Goal: Information Seeking & Learning: Learn about a topic

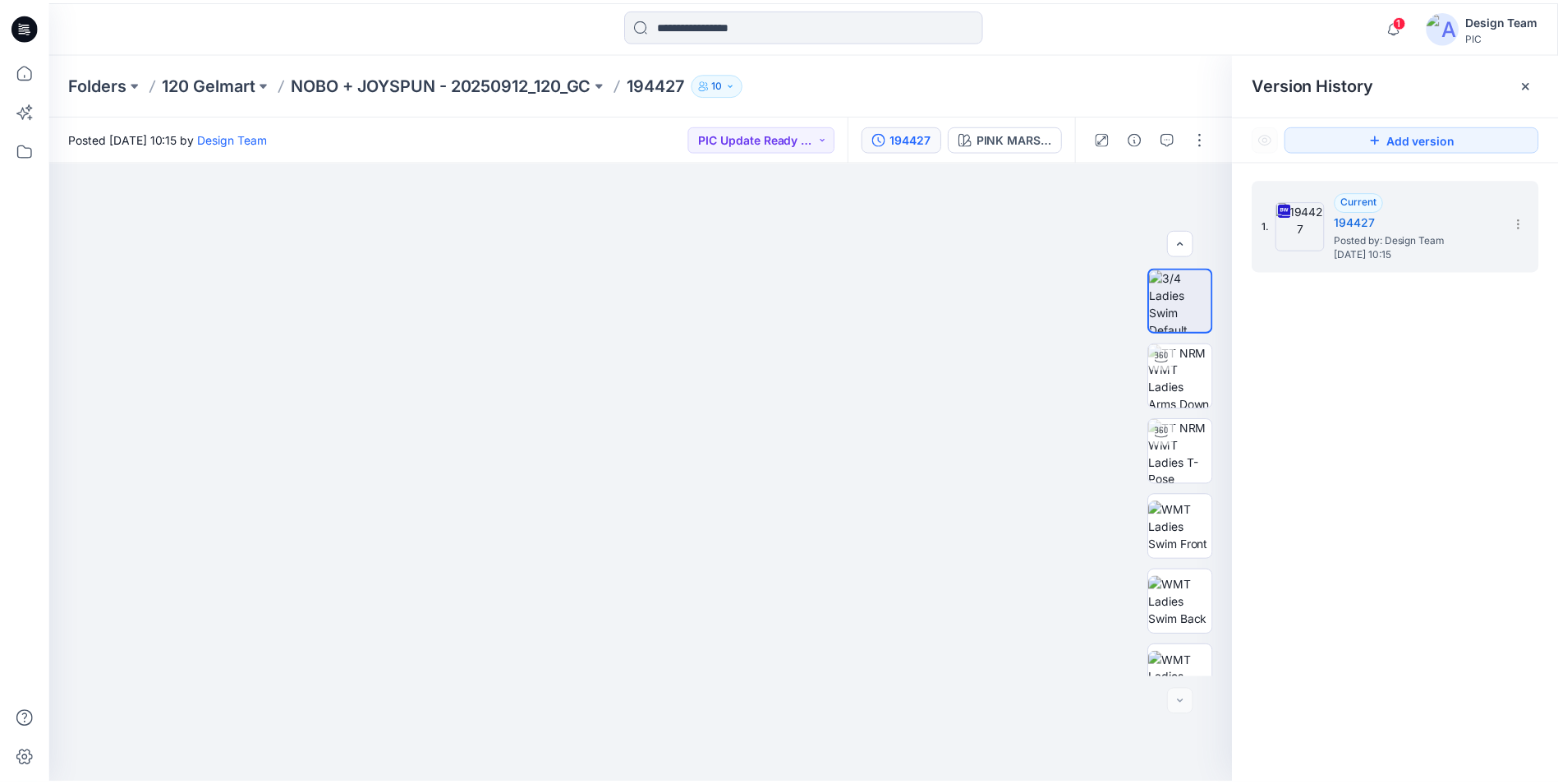
scroll to position [411, 0]
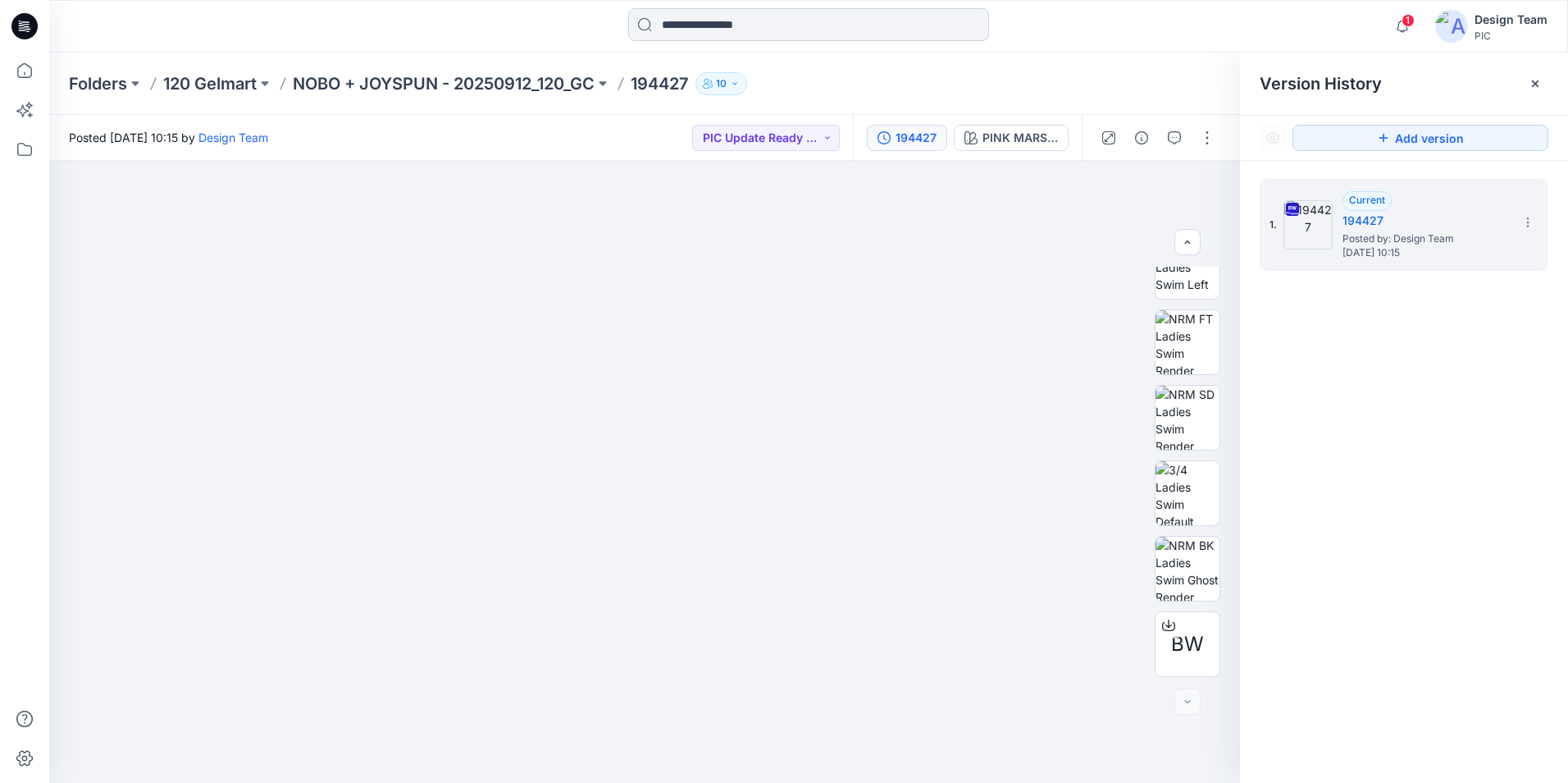
click at [708, 33] on input at bounding box center [809, 24] width 361 height 33
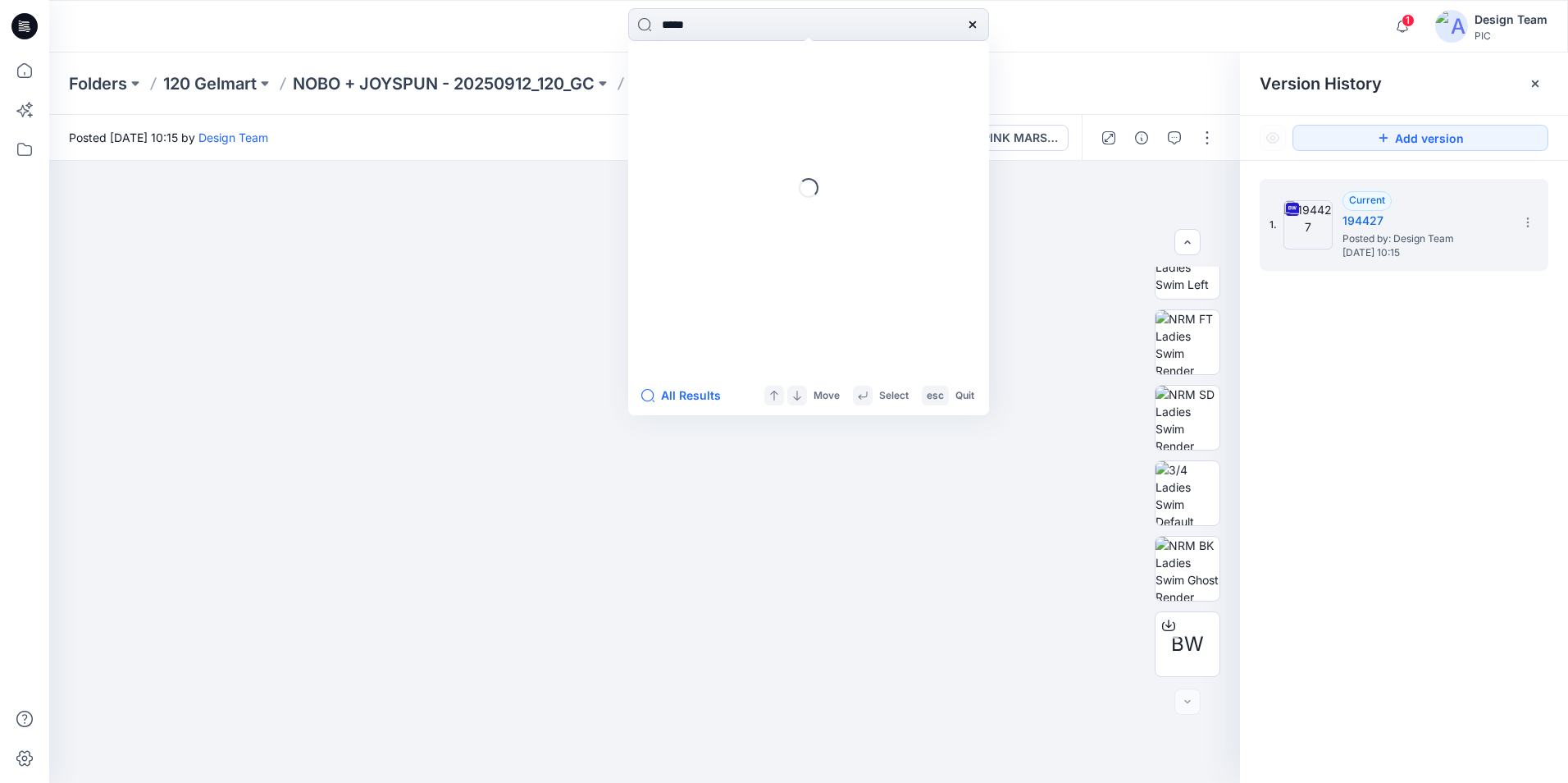
type input "******"
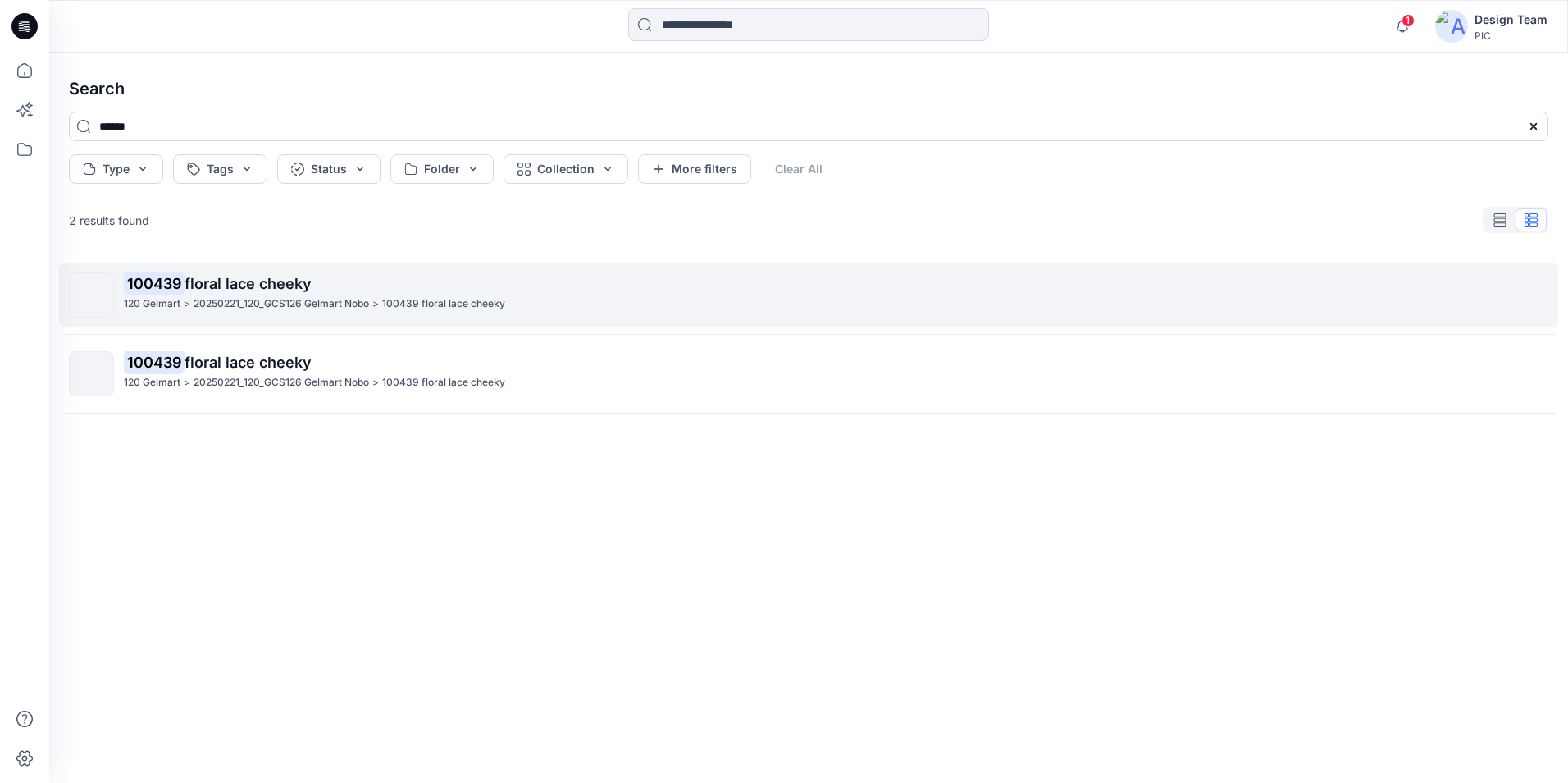
click at [197, 284] on span "floral lace cheeky" at bounding box center [248, 283] width 127 height 18
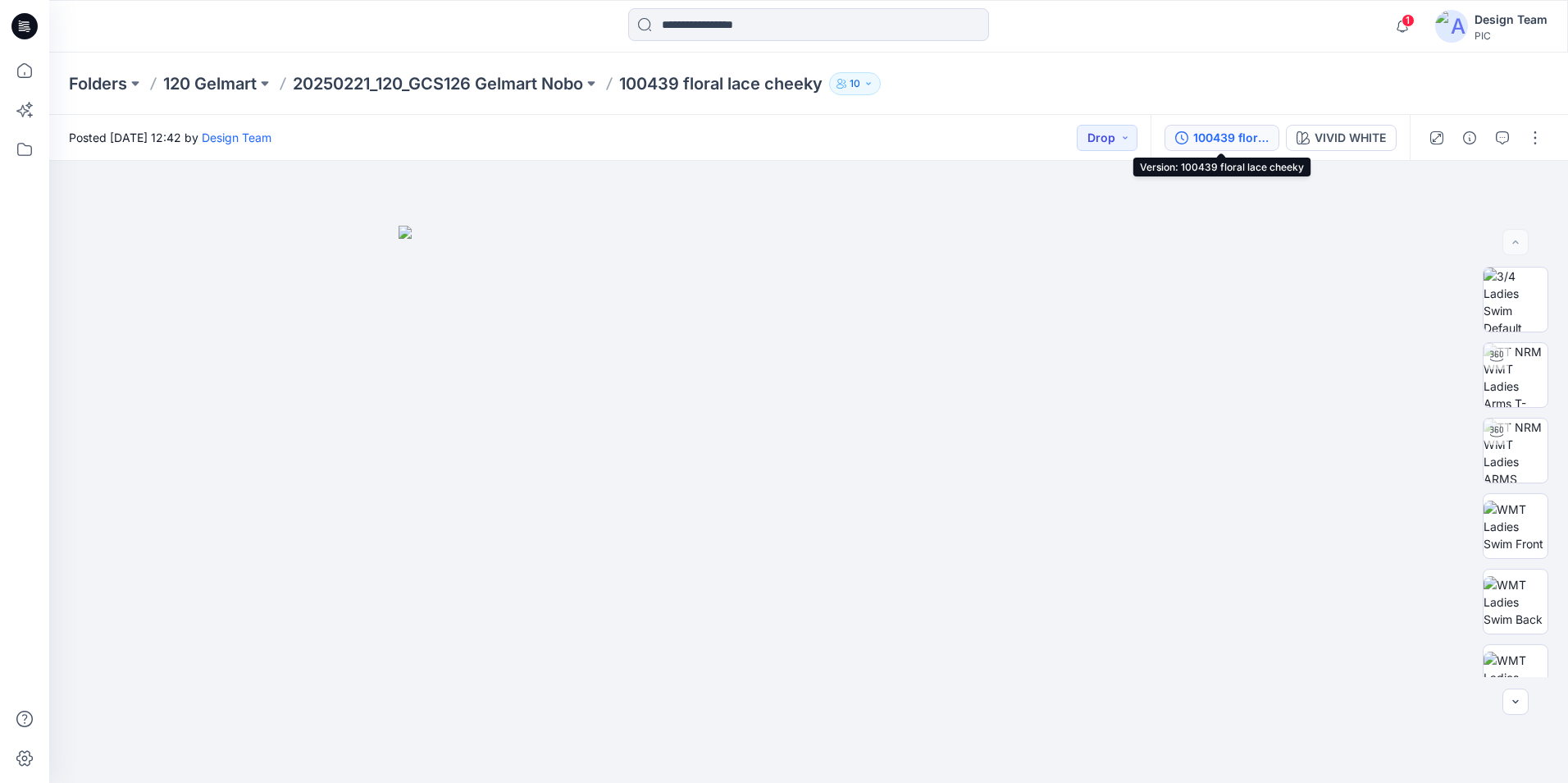
click at [1250, 140] on div "100439 floral lace cheeky" at bounding box center [1230, 137] width 75 height 18
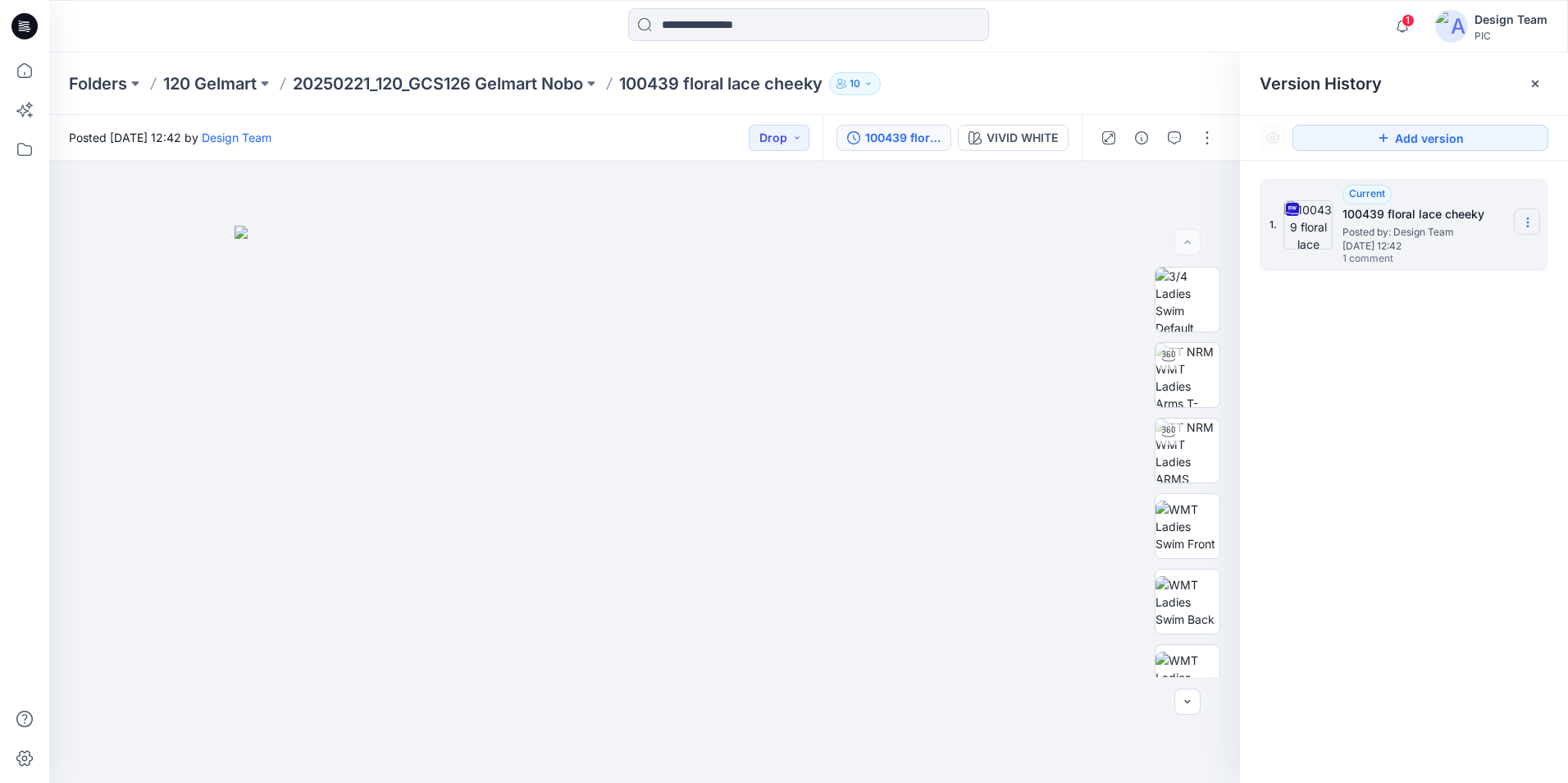
click at [1521, 221] on icon at bounding box center [1527, 222] width 13 height 13
click at [1421, 260] on span "Download Source BW File" at bounding box center [1445, 254] width 137 height 20
click at [983, 337] on img at bounding box center [644, 504] width 820 height 557
click at [15, 75] on icon at bounding box center [24, 71] width 36 height 36
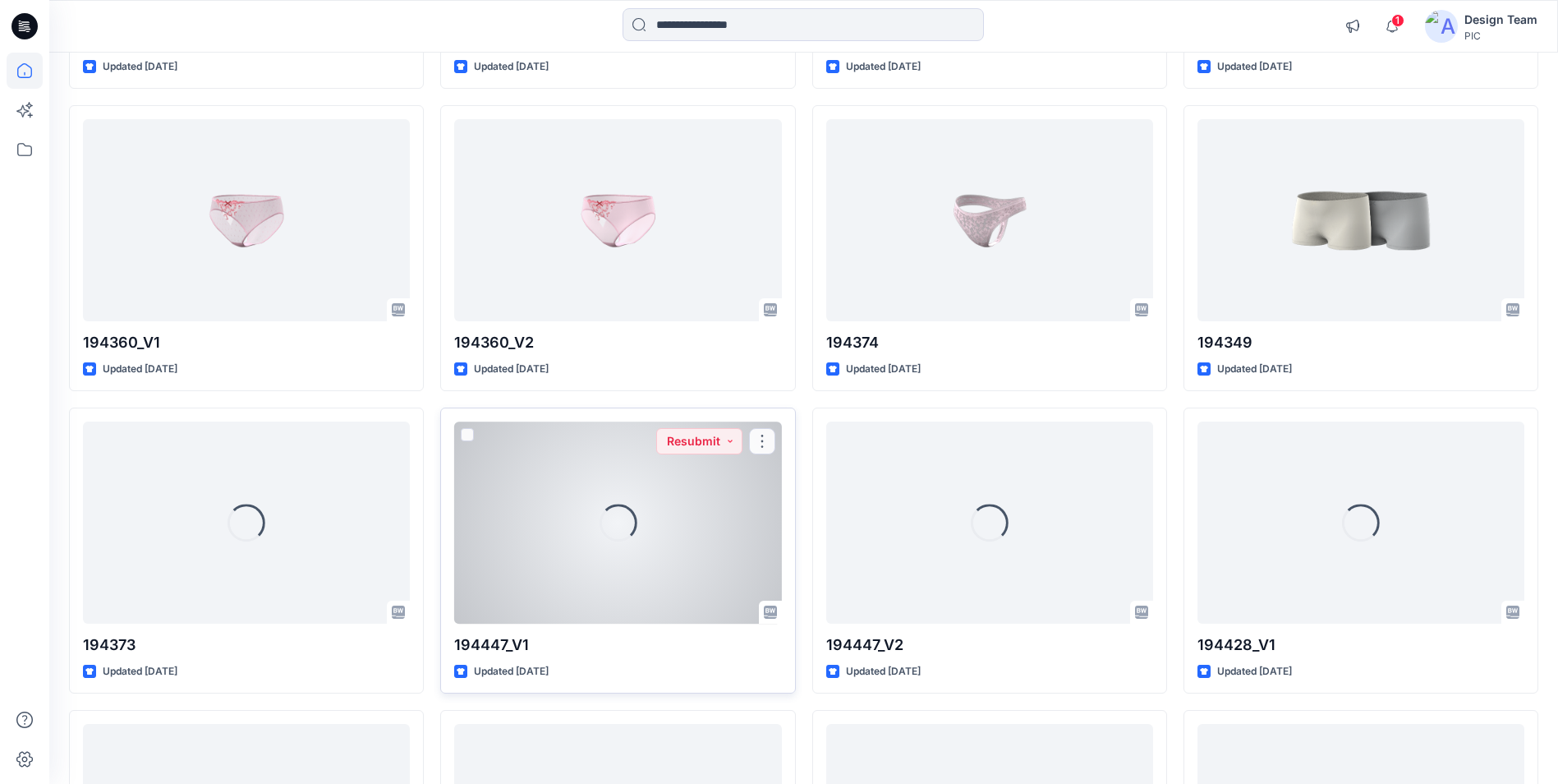
scroll to position [2558, 0]
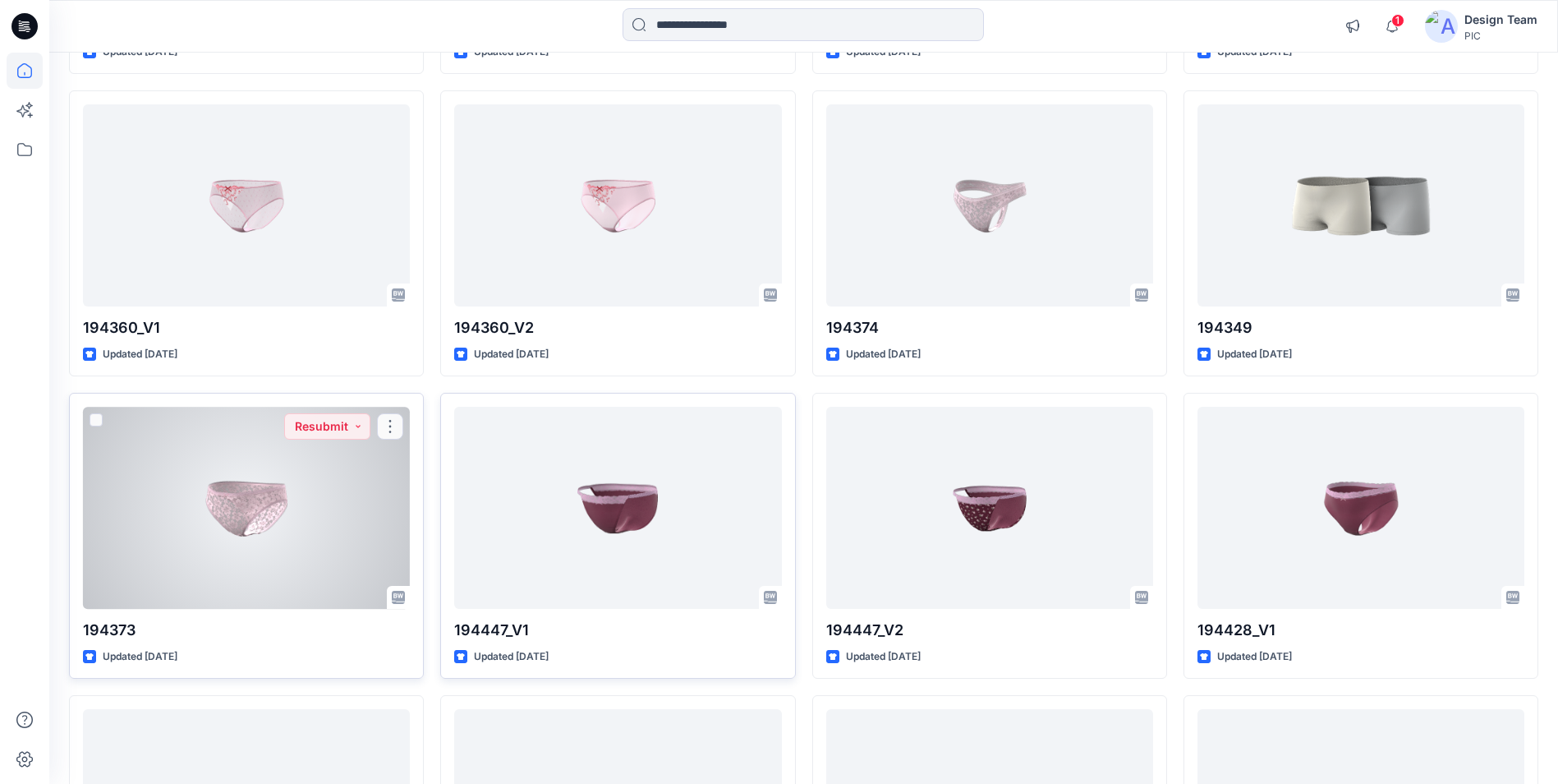
click at [199, 522] on div at bounding box center [246, 507] width 327 height 201
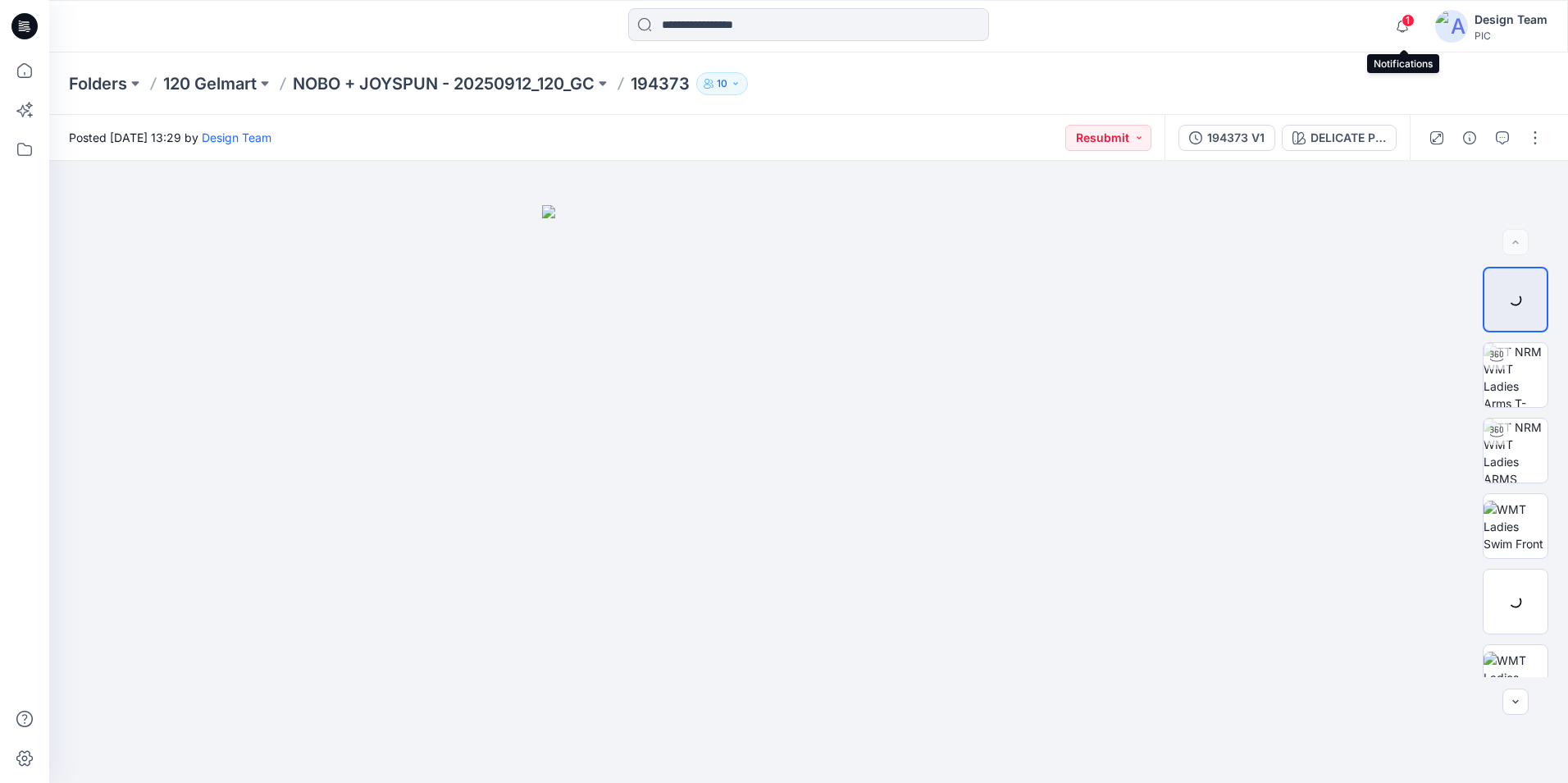
click at [1407, 22] on span "1" at bounding box center [1407, 20] width 13 height 13
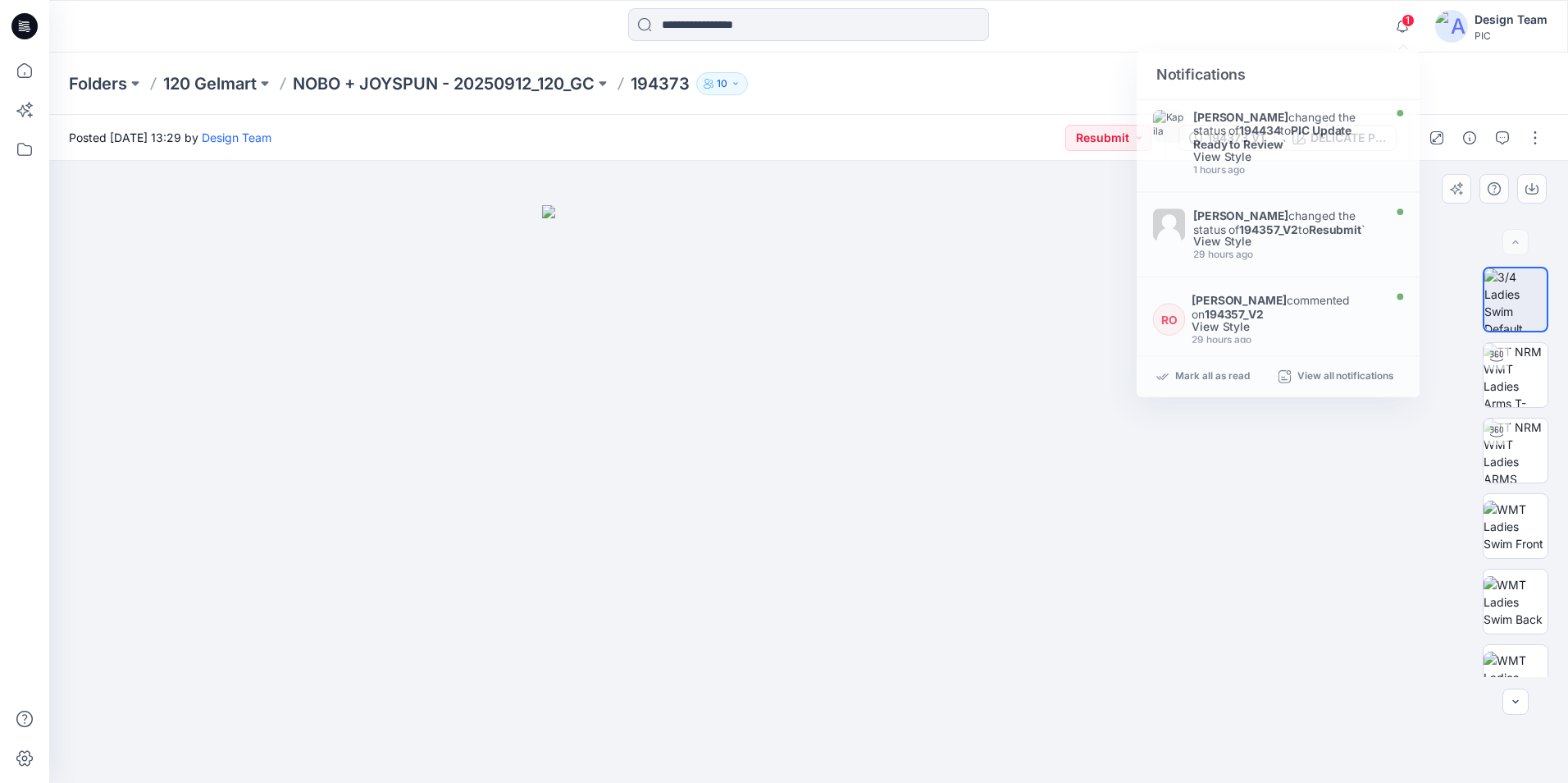
drag, startPoint x: 1269, startPoint y: 34, endPoint x: 1474, endPoint y: 161, distance: 241.2
click at [1271, 34] on div "1 Notifications [PERSON_NAME] changed the status of 194434 to PIC Update Ready …" at bounding box center [808, 26] width 1518 height 36
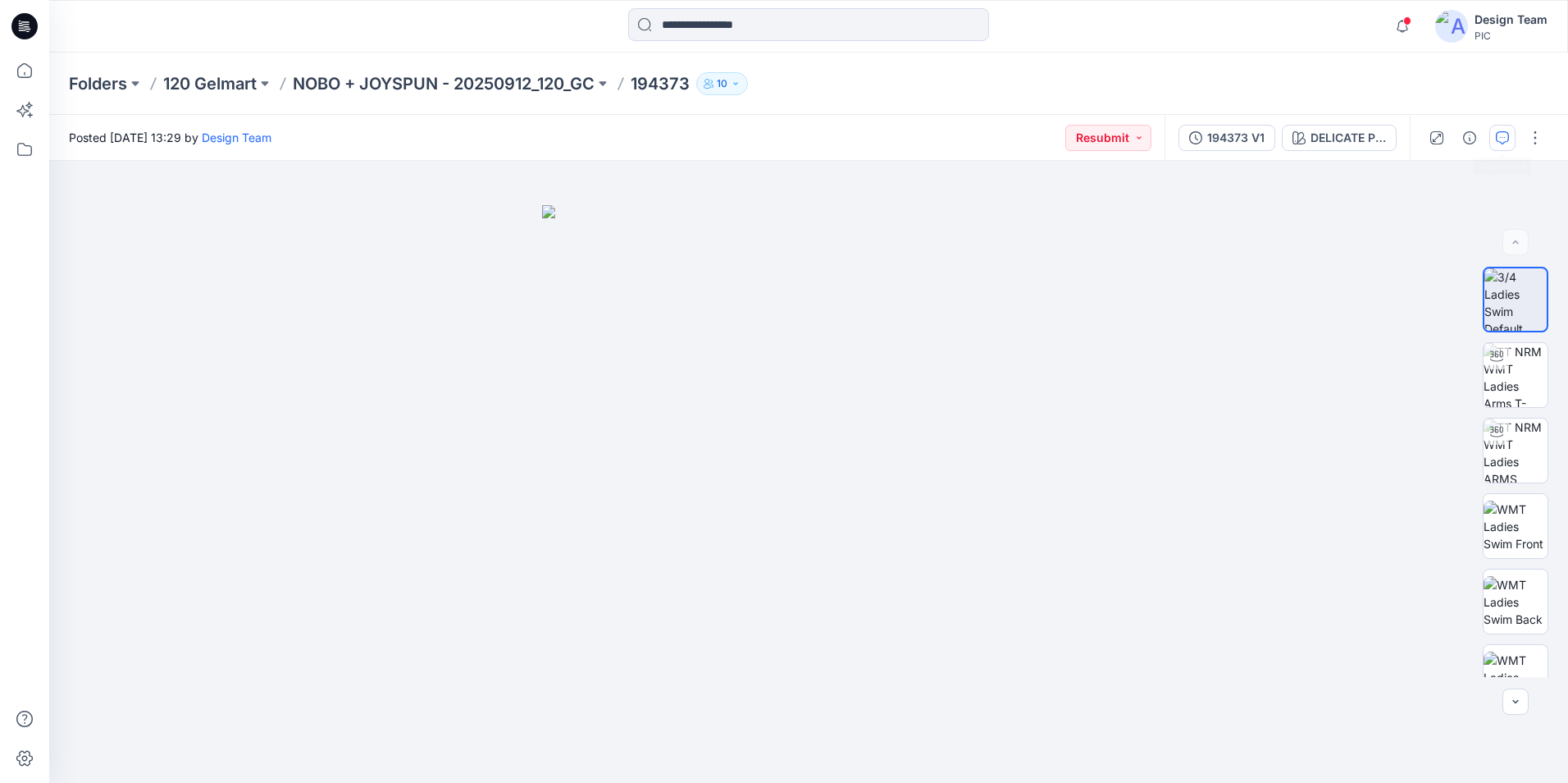
click at [1504, 135] on icon "button" at bounding box center [1502, 137] width 13 height 13
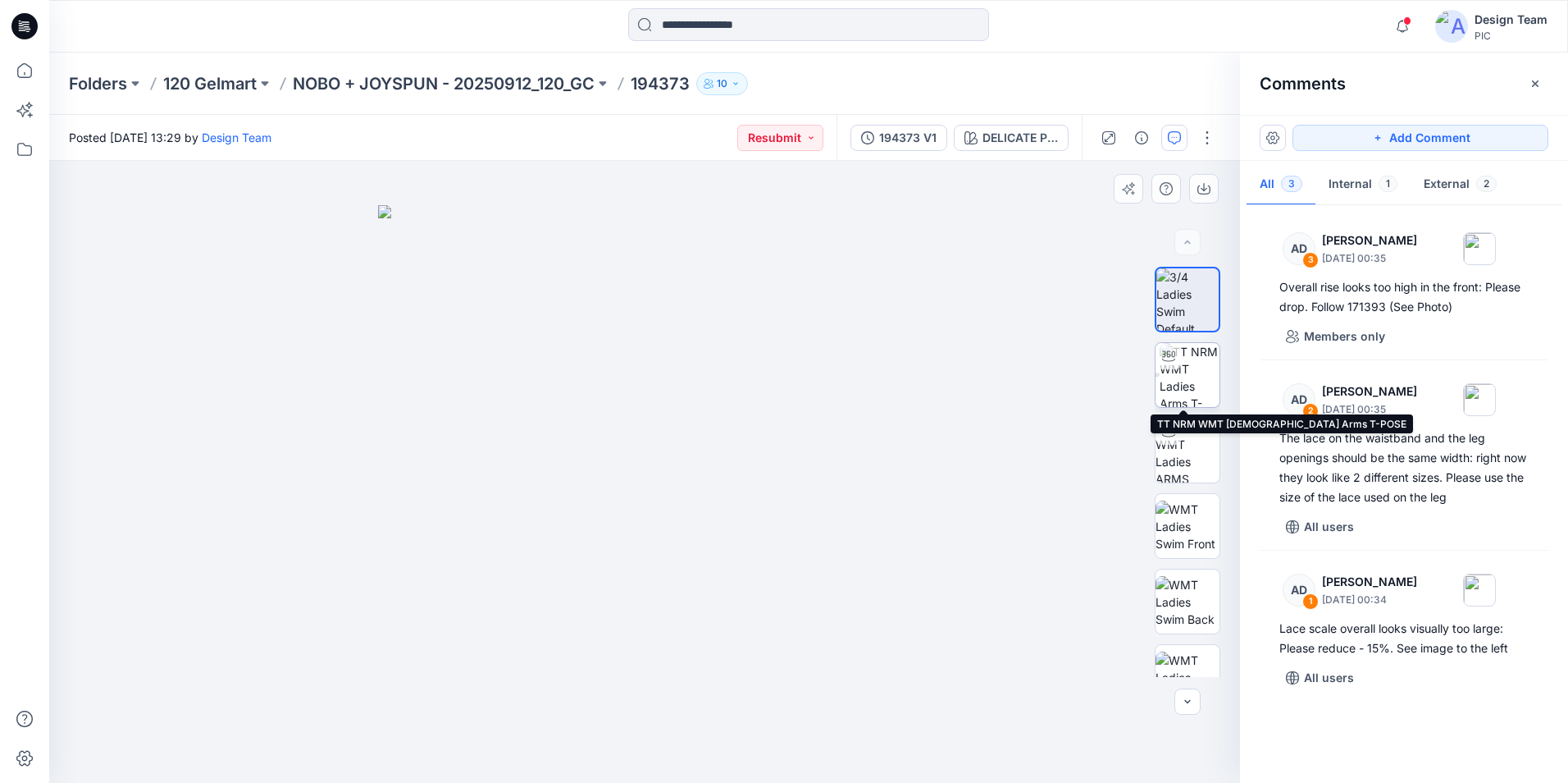
click at [1198, 385] on img at bounding box center [1189, 374] width 59 height 64
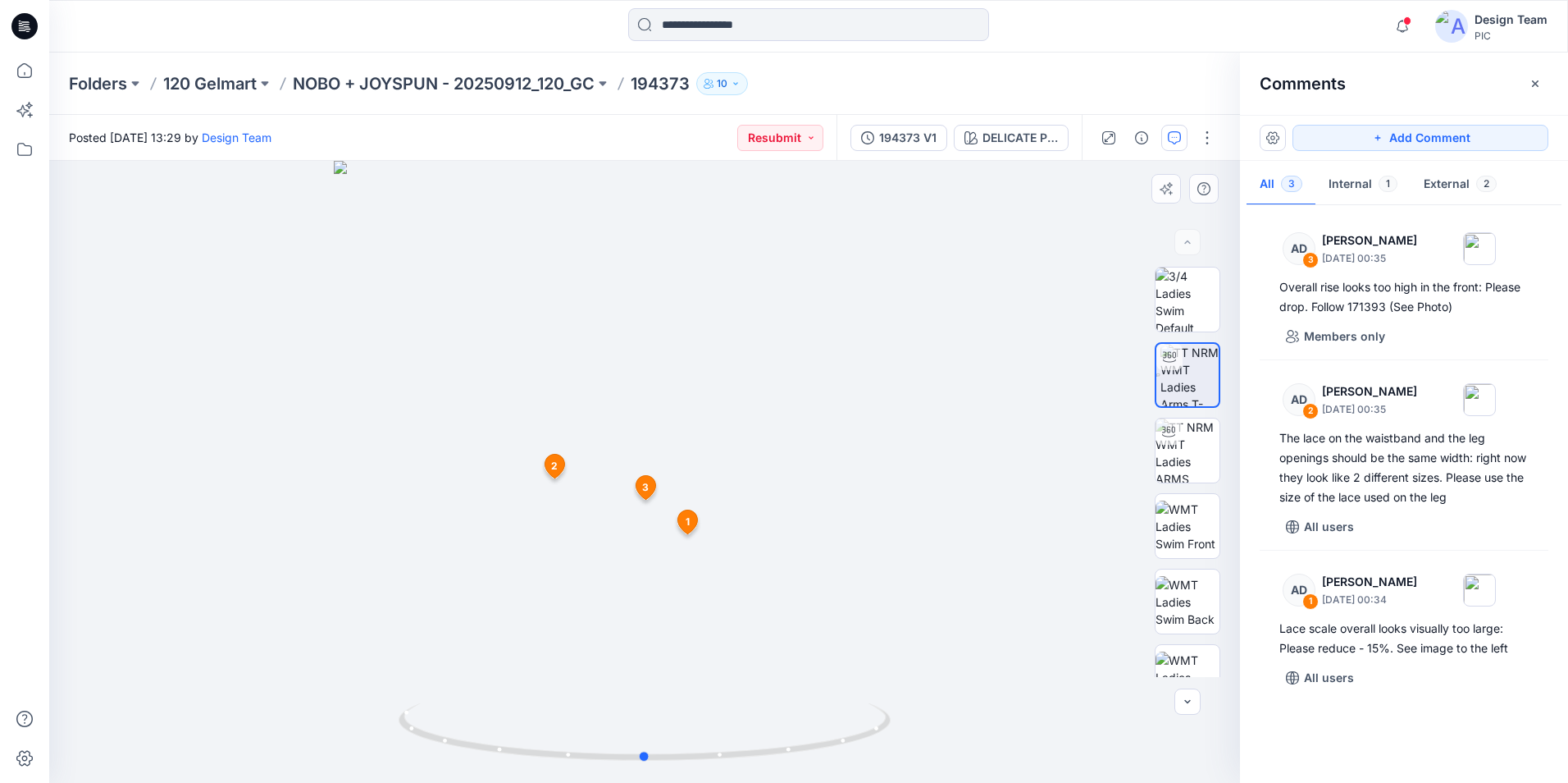
click at [857, 461] on div at bounding box center [644, 471] width 1190 height 621
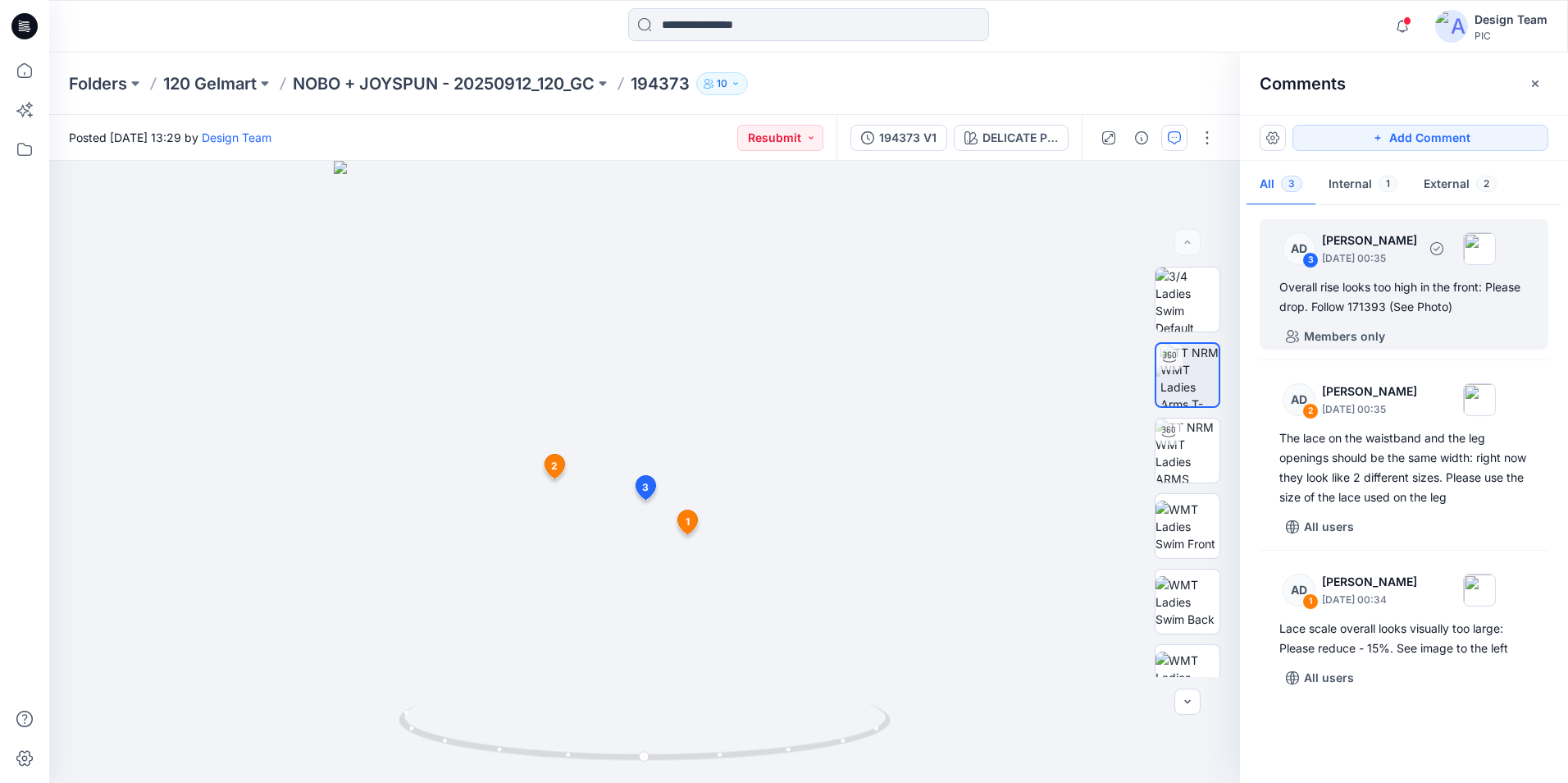
click at [1394, 304] on div "Overall rise looks too high in the front: Please drop. Follow 171393 (See Photo)" at bounding box center [1404, 297] width 249 height 39
click at [1385, 306] on div "Overall rise looks too high in the front: Please drop. Follow 171393 (See Photo)" at bounding box center [1404, 297] width 249 height 39
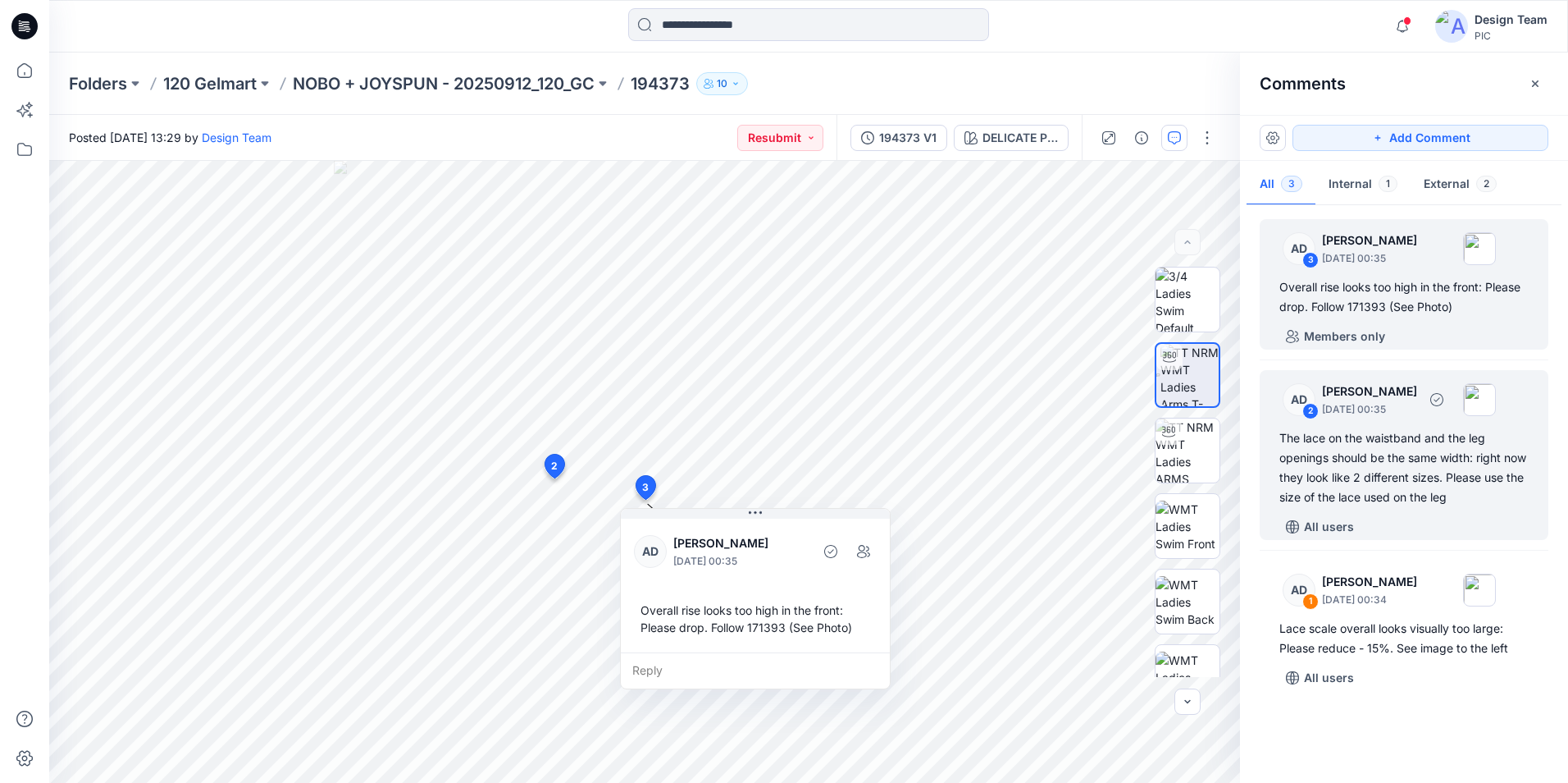
click at [1371, 479] on div "The lace on the waistband and the leg openings should be the same width: right …" at bounding box center [1404, 467] width 249 height 79
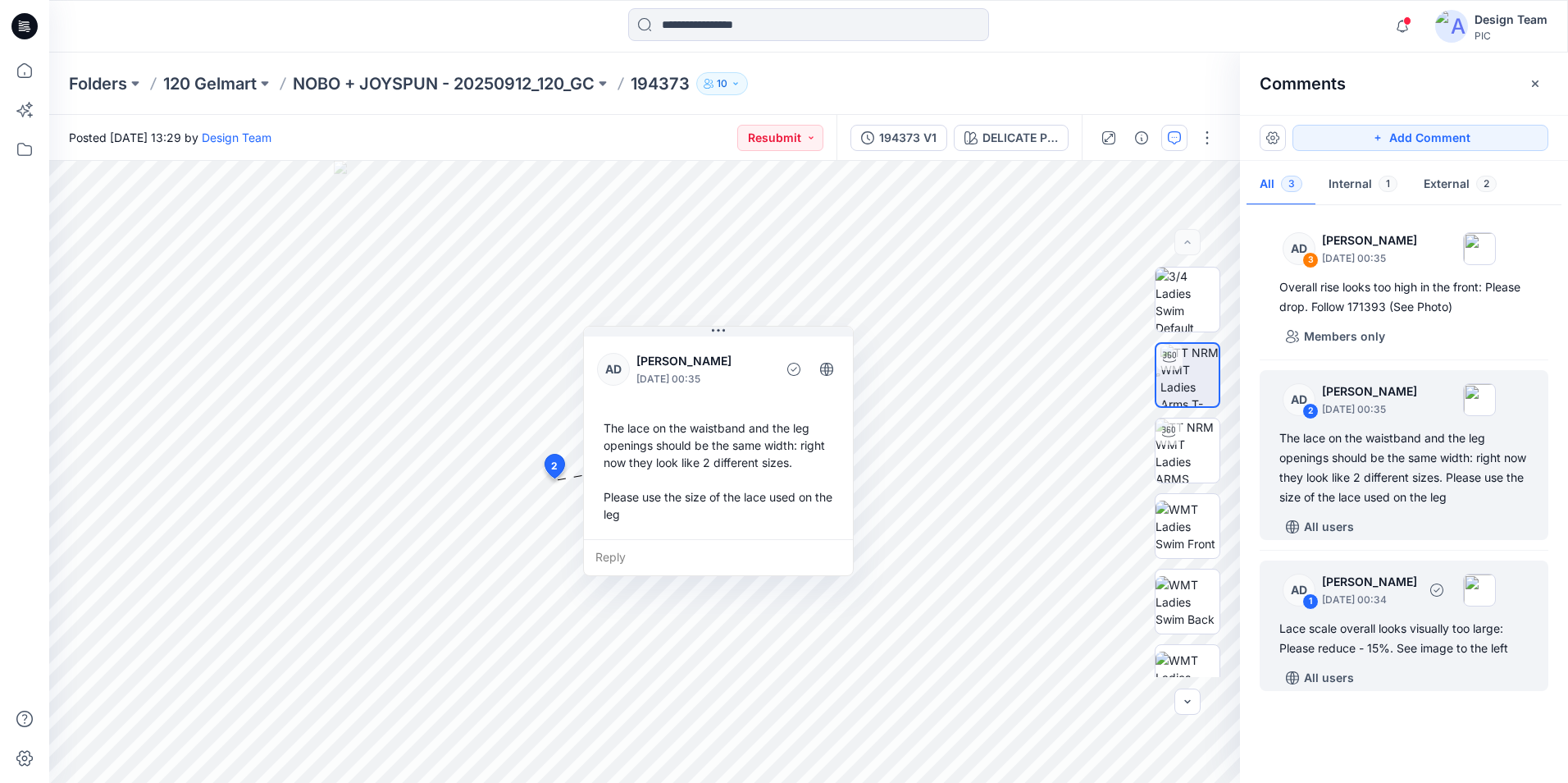
click at [1406, 649] on div "Lace scale overall looks visually too large: Please reduce - 15%. See image to …" at bounding box center [1404, 638] width 249 height 39
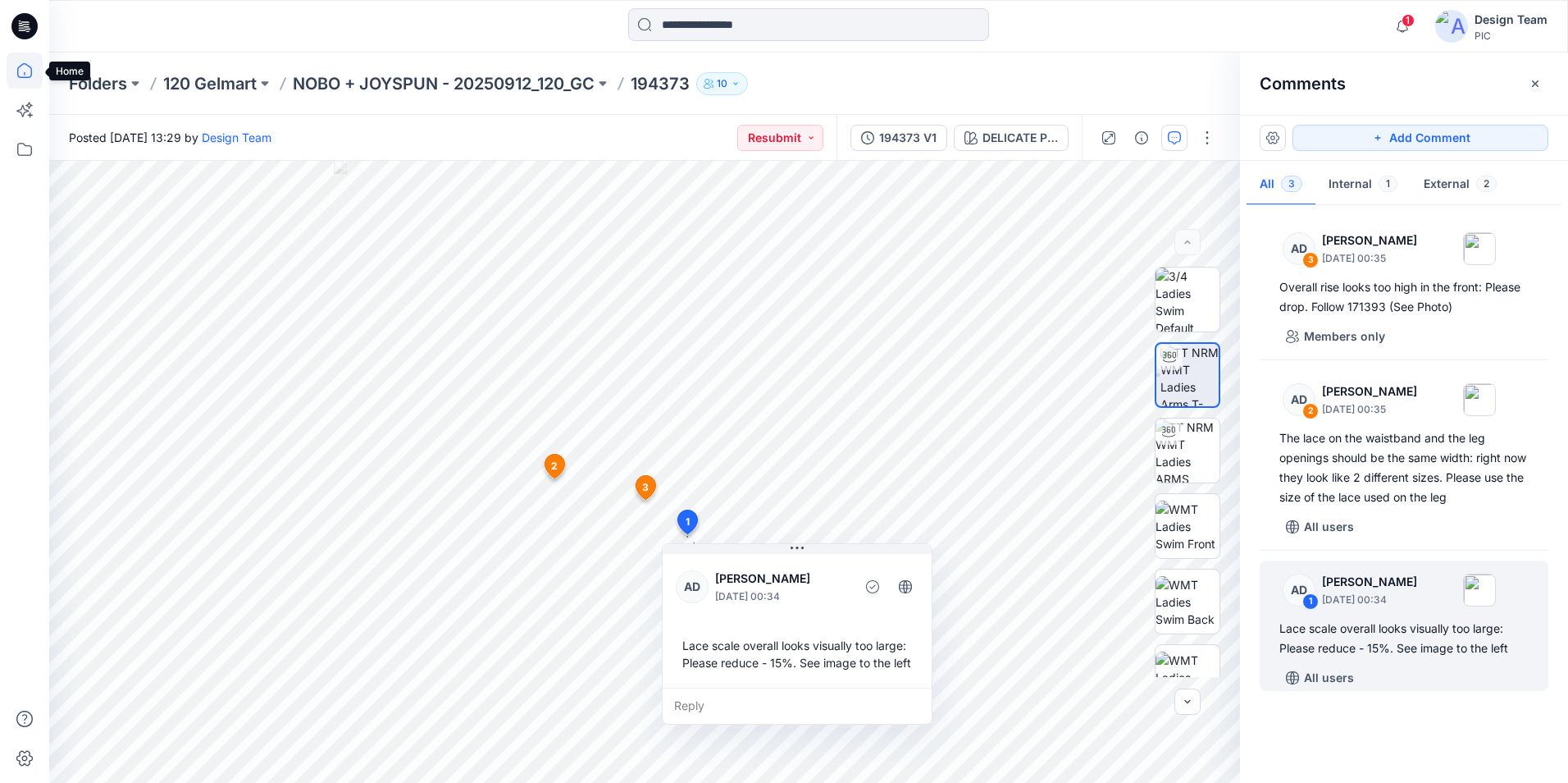
click at [17, 75] on icon at bounding box center [24, 71] width 36 height 36
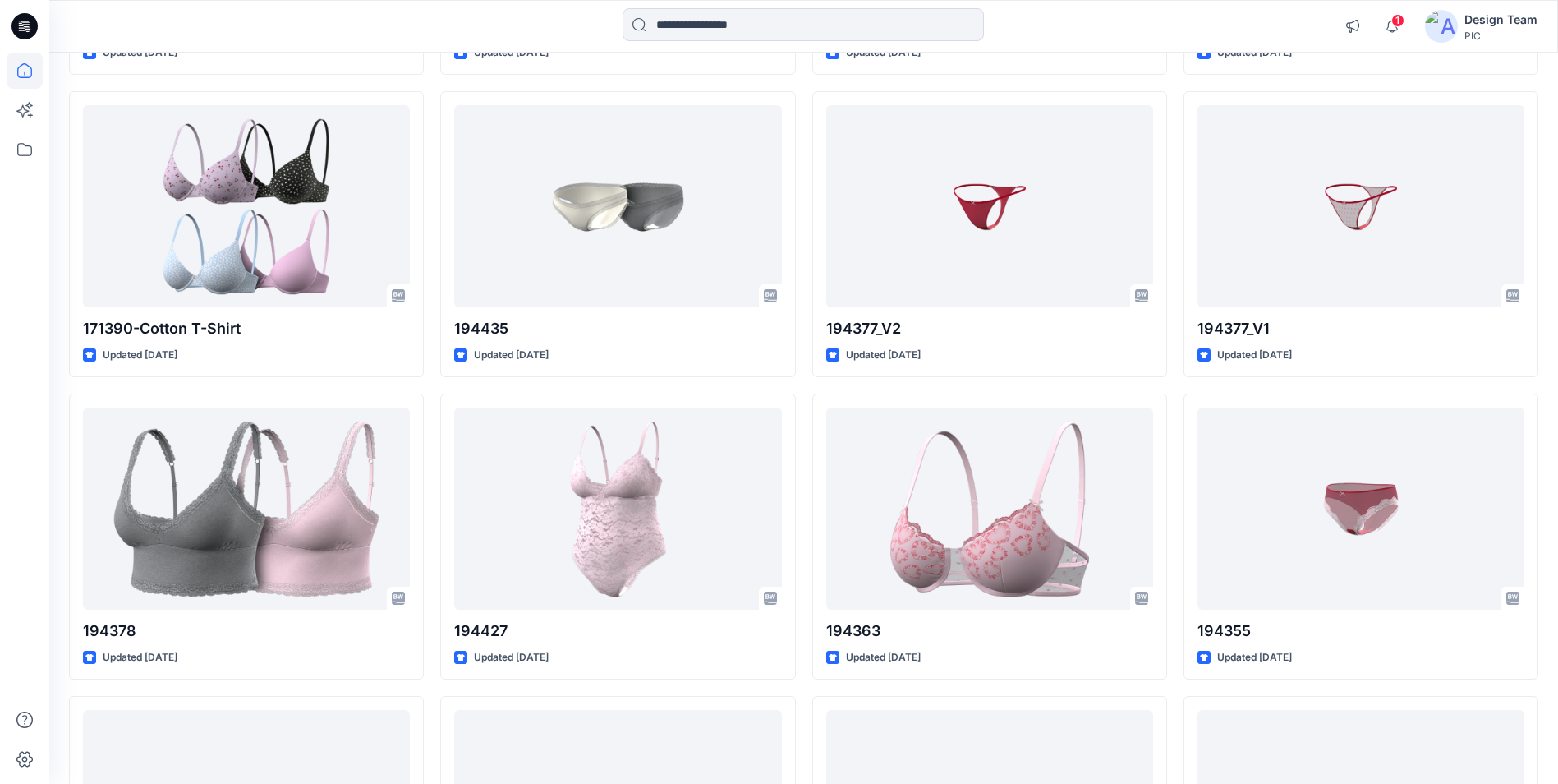
scroll to position [1904, 0]
